Goal: Transaction & Acquisition: Purchase product/service

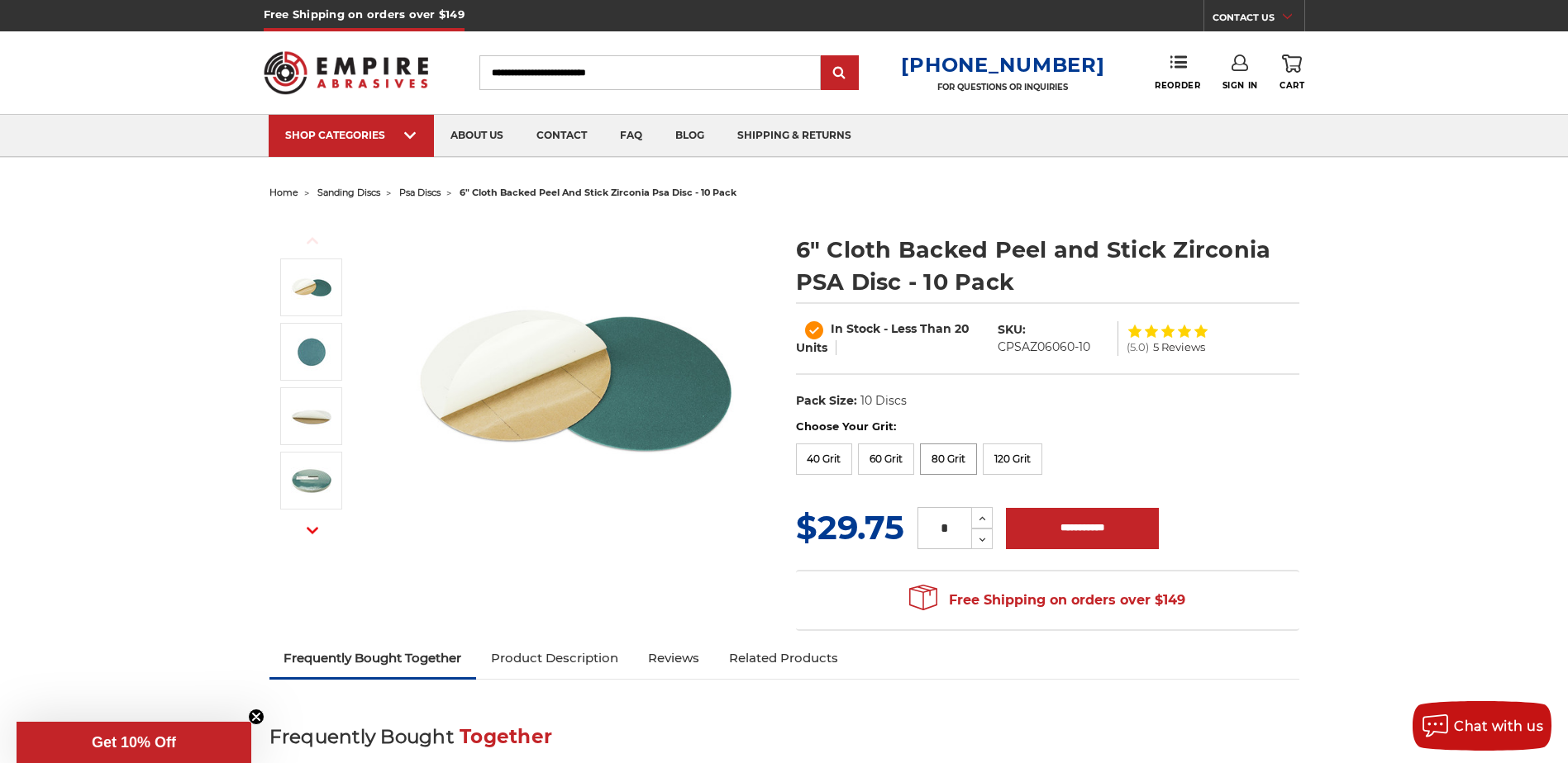
click at [962, 451] on label "80 Grit" at bounding box center [948, 460] width 57 height 32
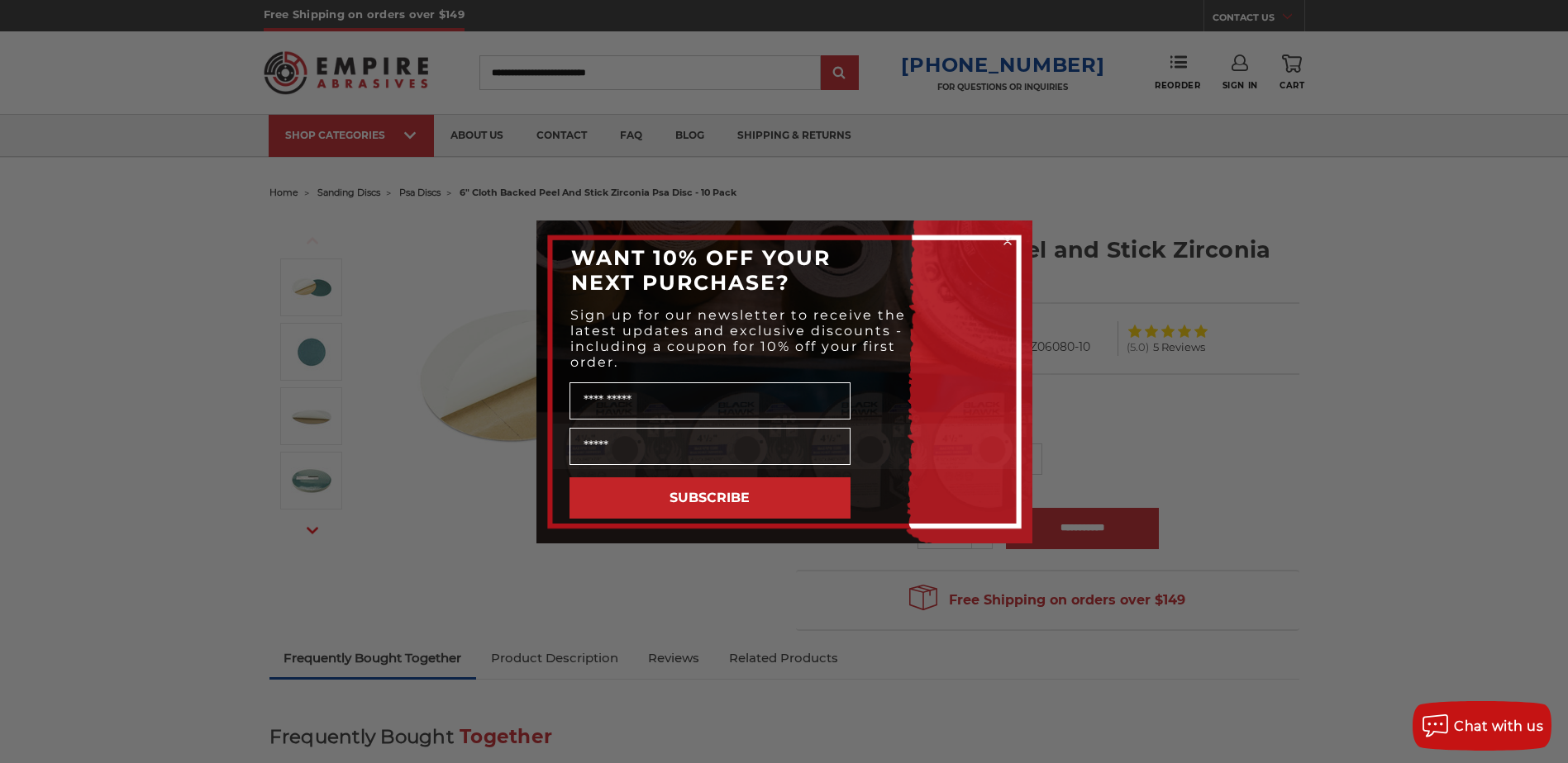
click at [1005, 243] on icon "Close dialog" at bounding box center [1007, 241] width 7 height 7
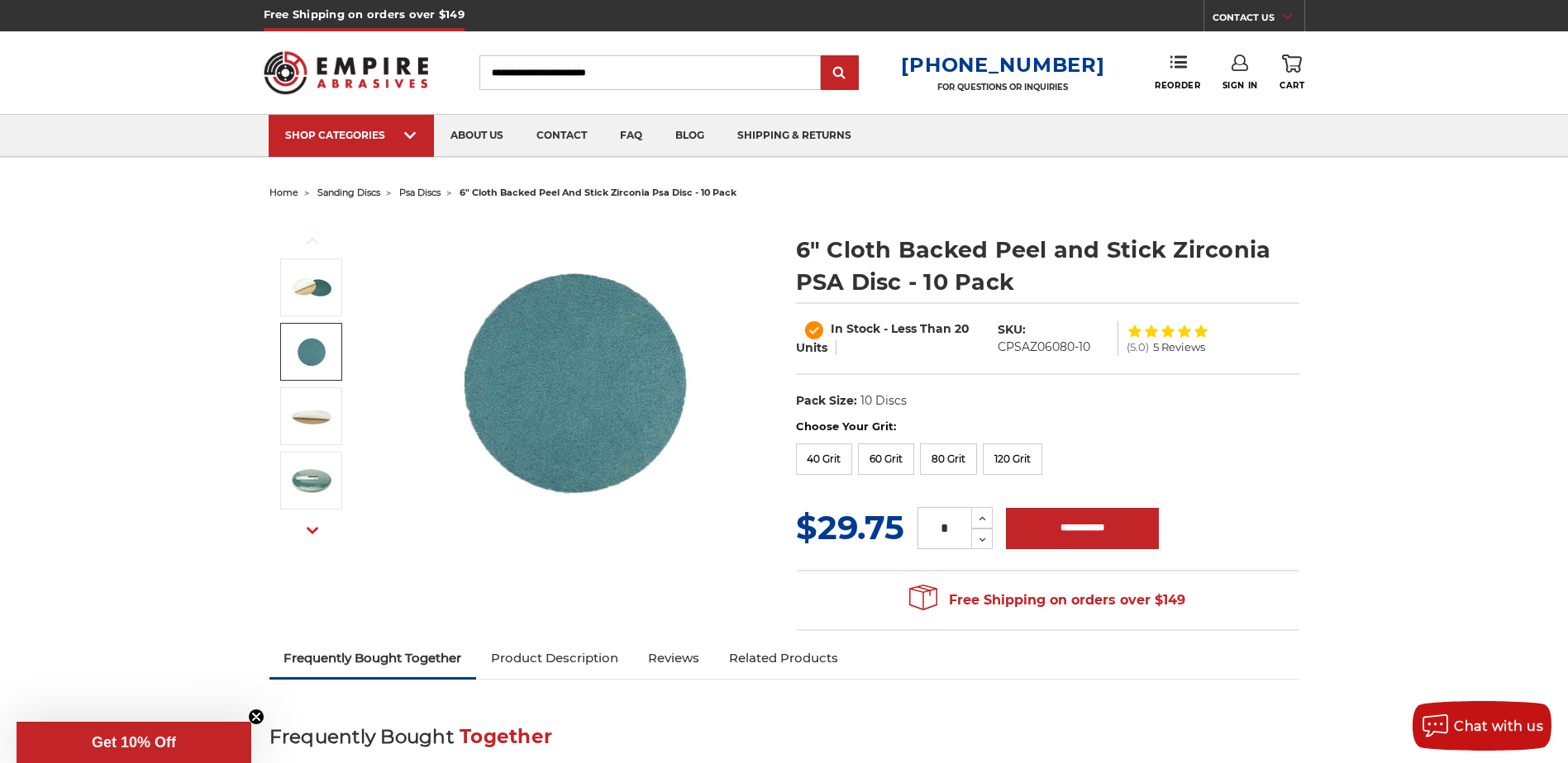
click at [307, 357] on img at bounding box center [312, 352] width 41 height 41
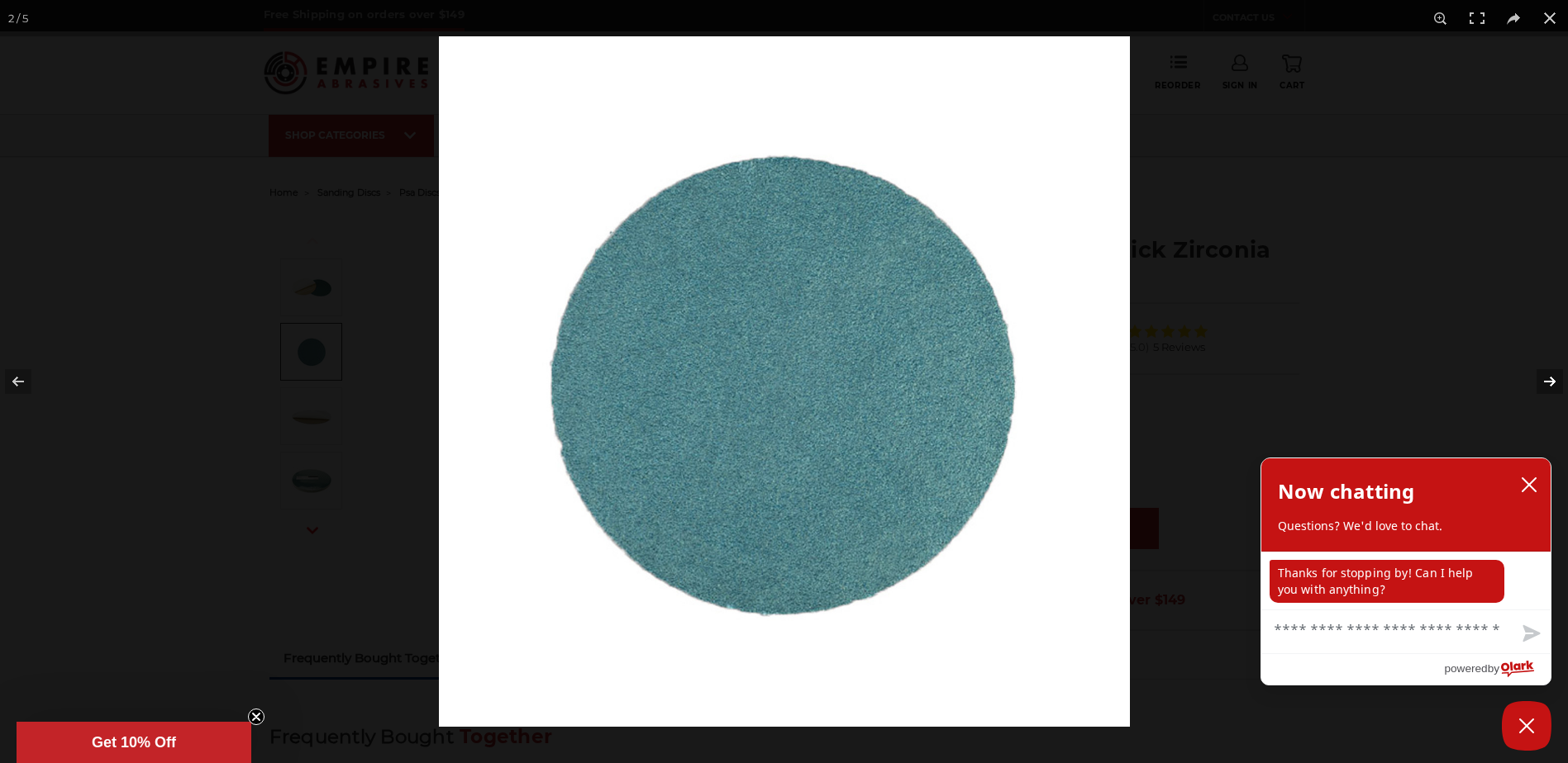
click at [1543, 379] on button at bounding box center [1539, 382] width 58 height 83
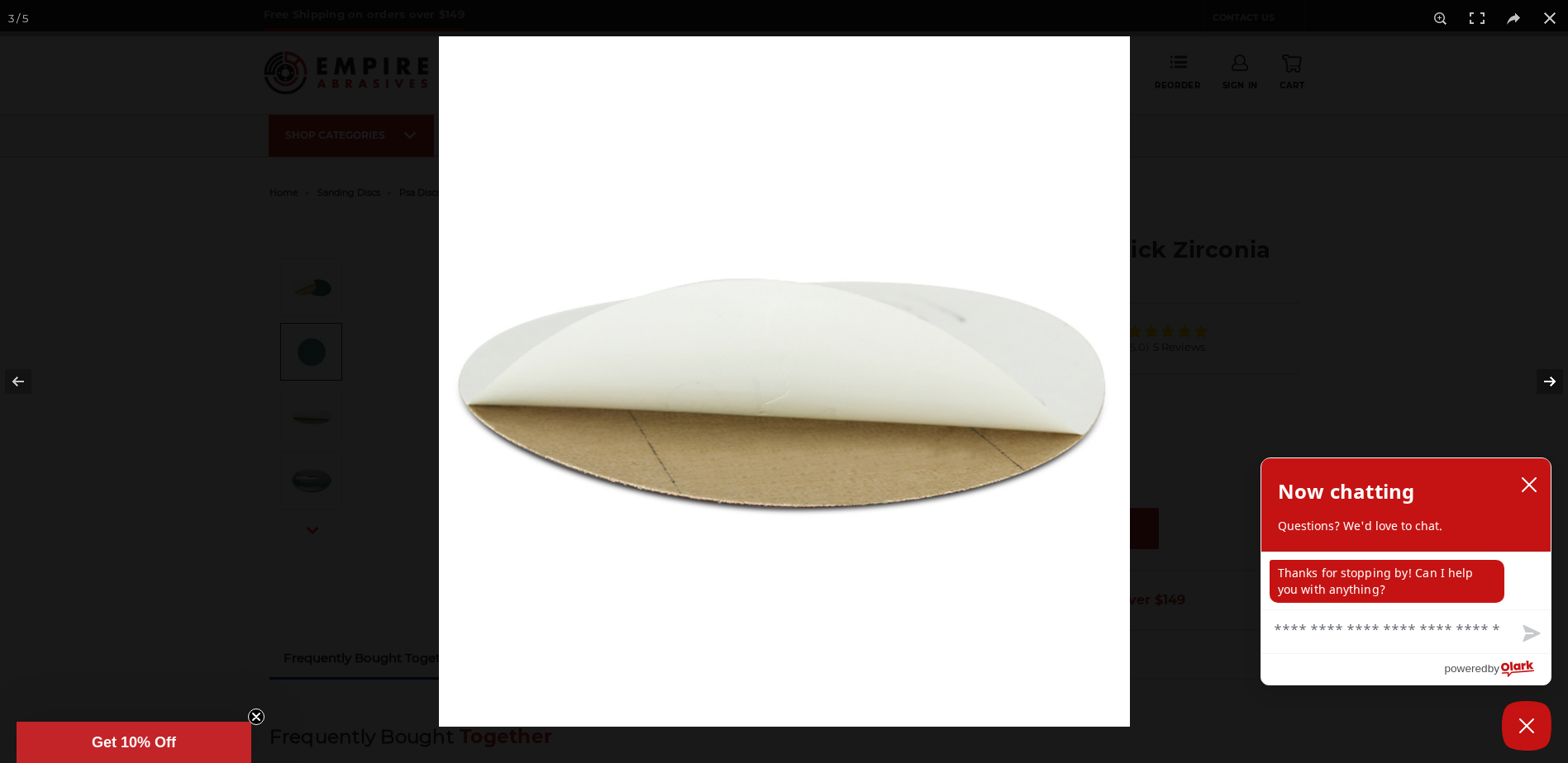
click at [1543, 379] on button at bounding box center [1539, 382] width 58 height 83
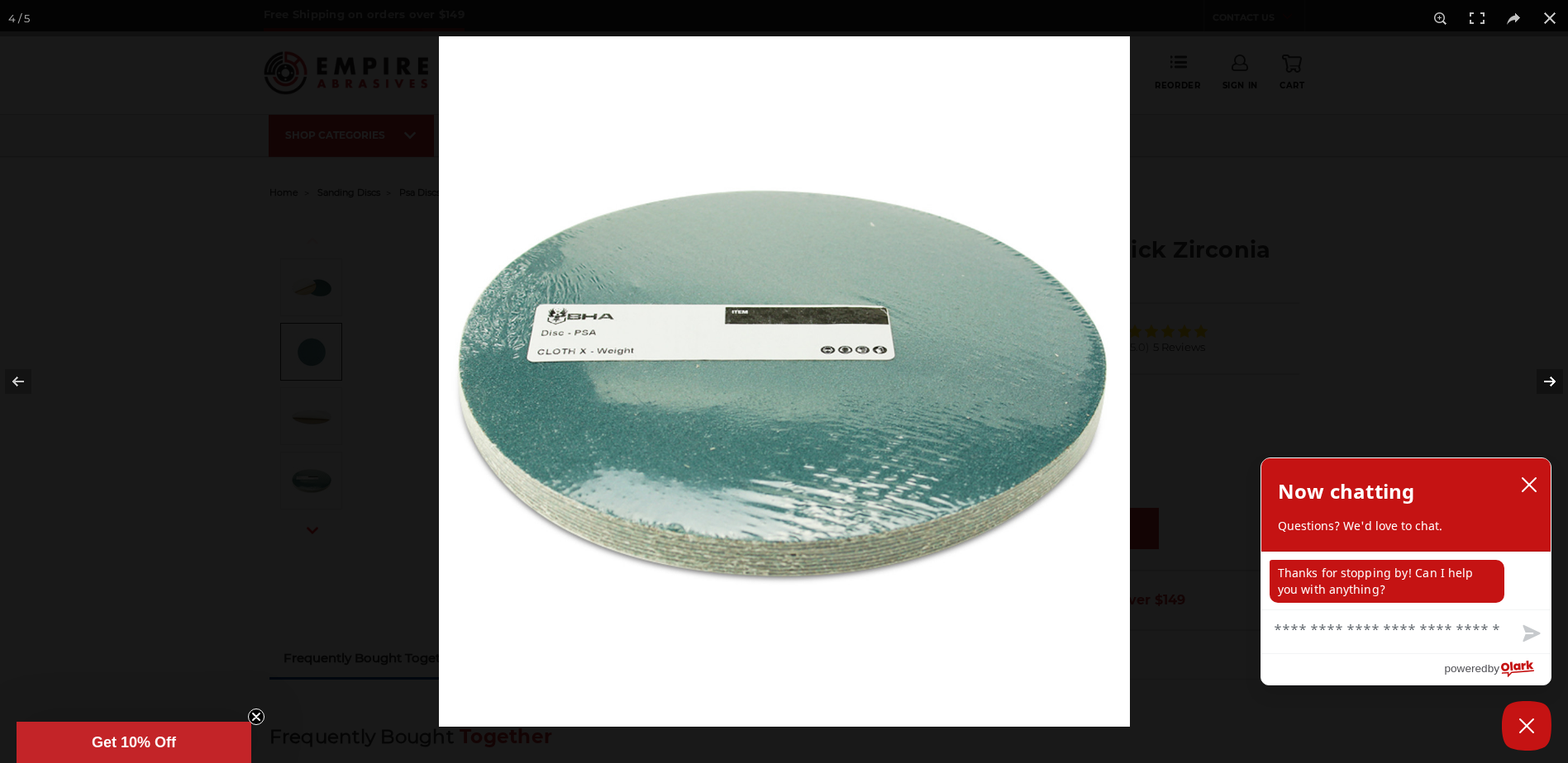
click at [1542, 379] on button at bounding box center [1539, 382] width 58 height 83
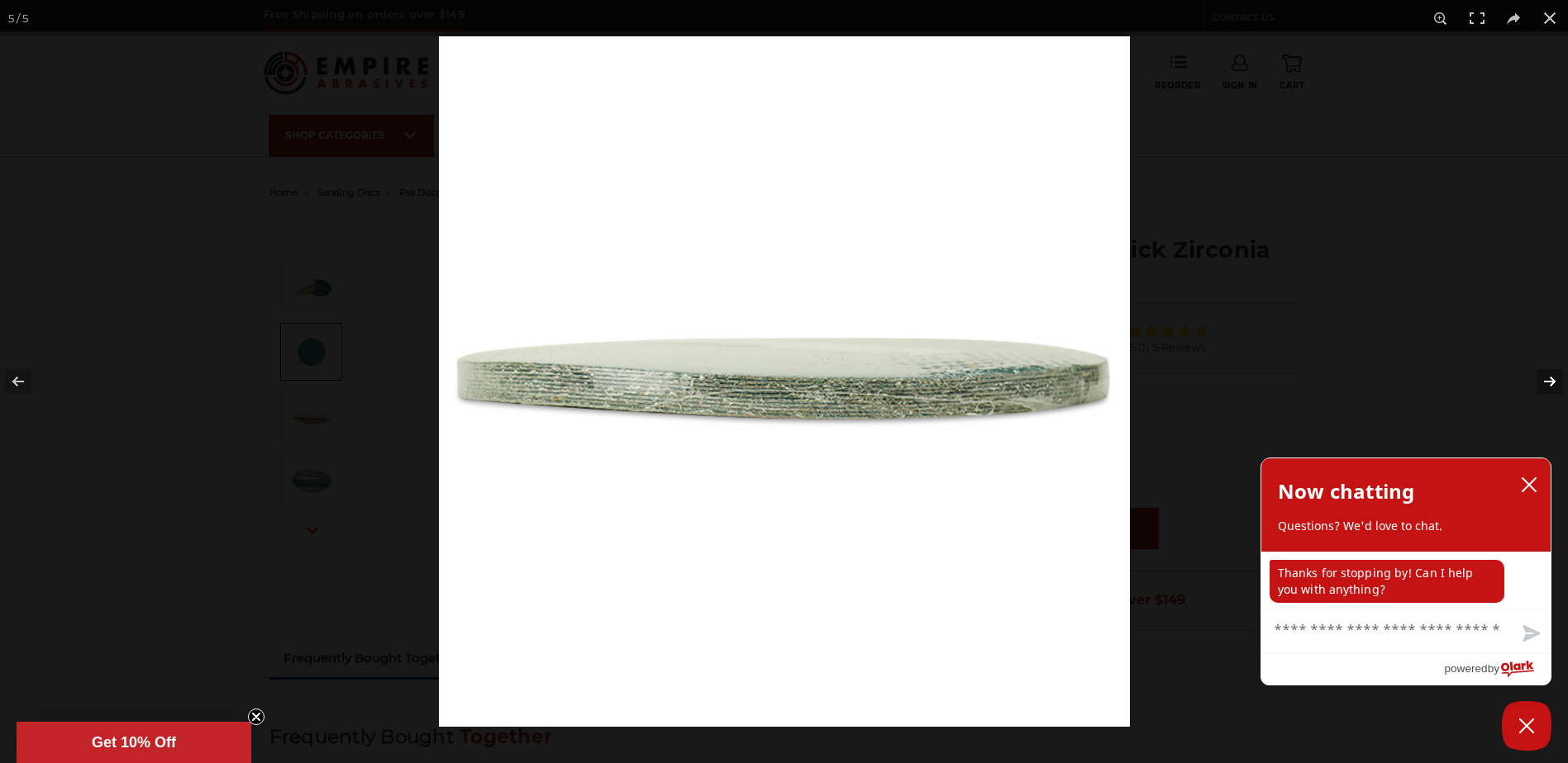
click at [1541, 378] on button at bounding box center [1539, 382] width 58 height 83
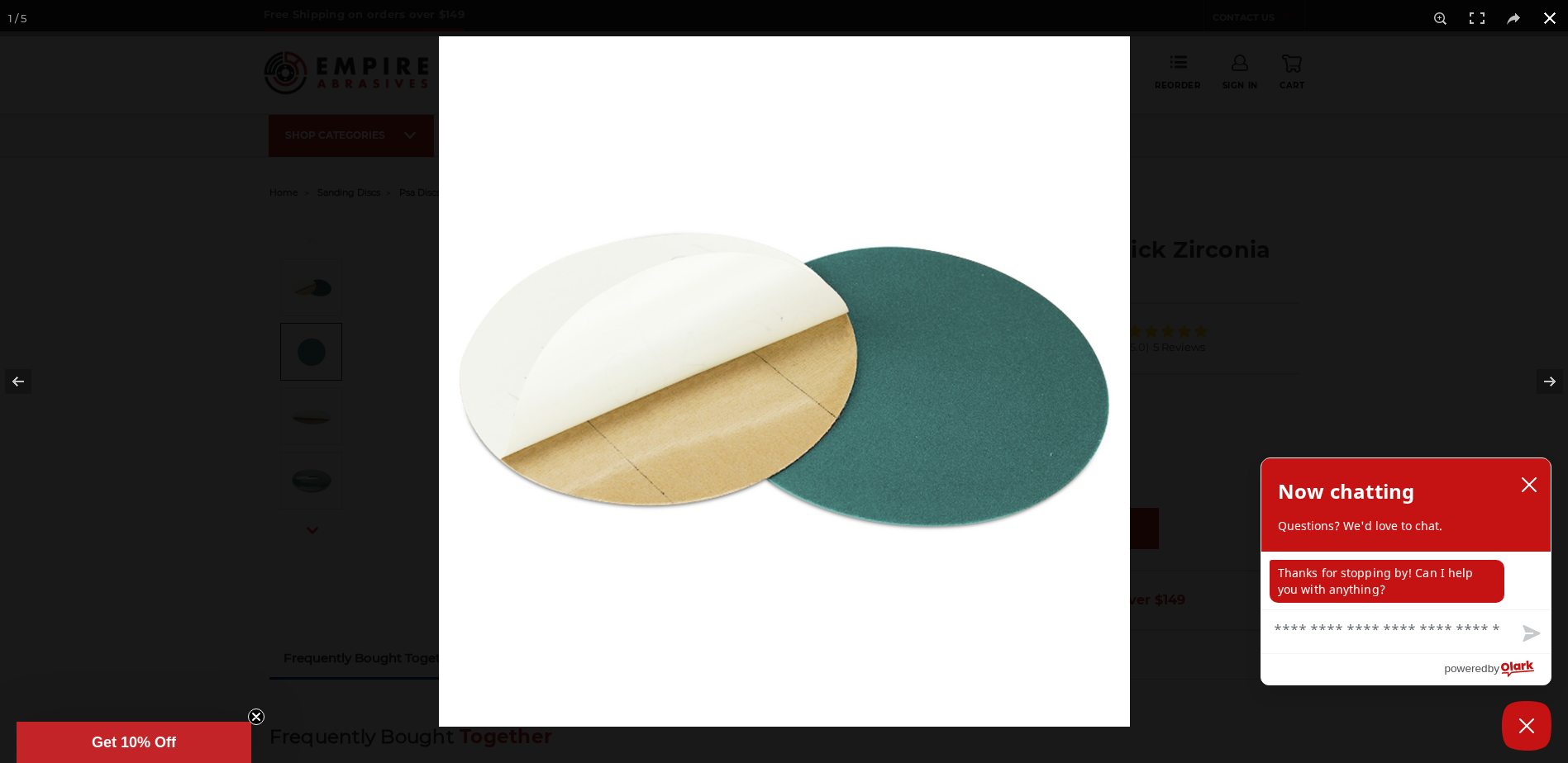
click at [1550, 17] on button at bounding box center [1549, 18] width 36 height 36
